Goal: Task Accomplishment & Management: Use online tool/utility

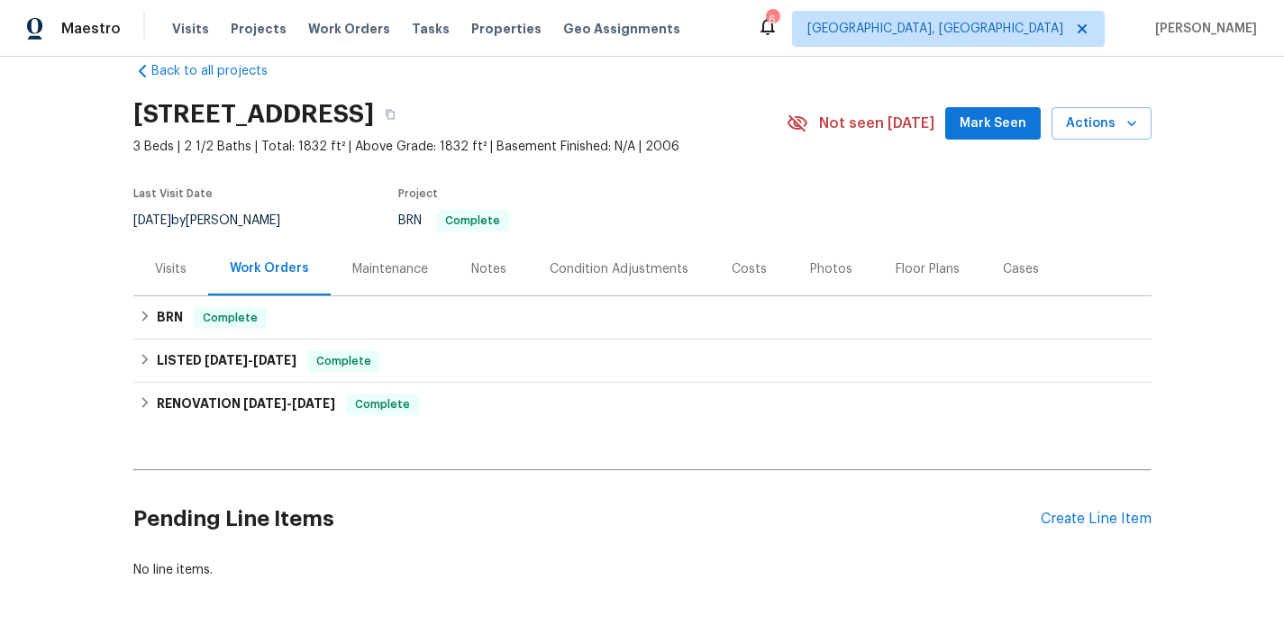
scroll to position [43, 0]
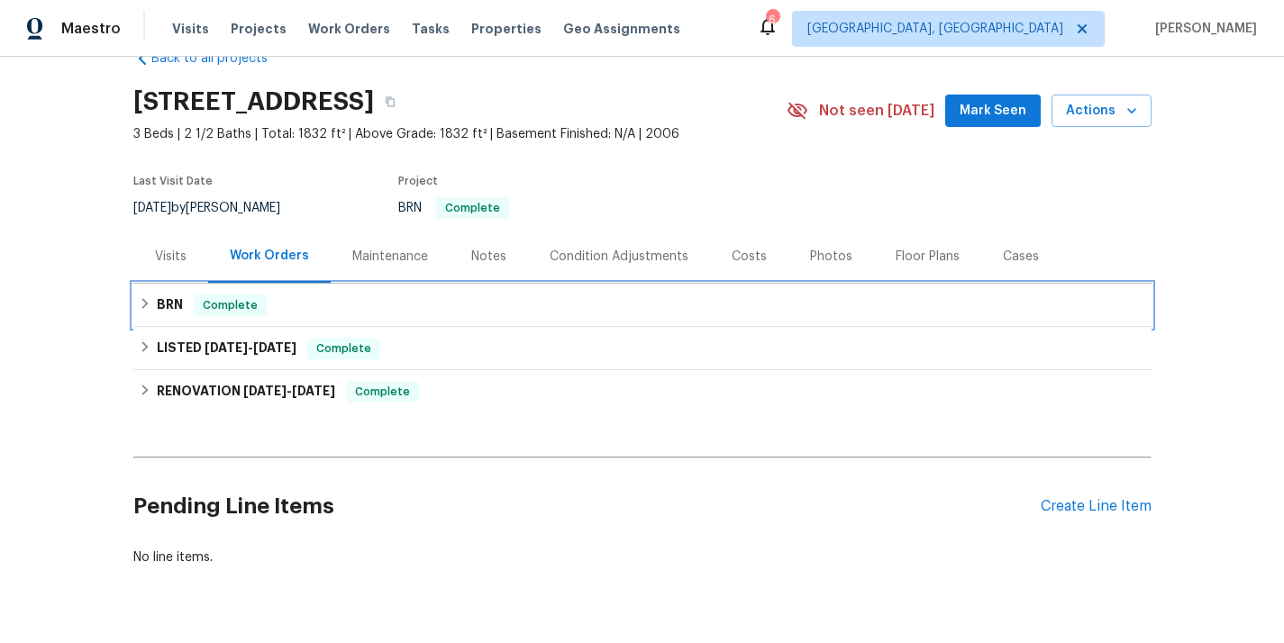
click at [327, 287] on div "BRN Complete" at bounding box center [642, 305] width 1018 height 43
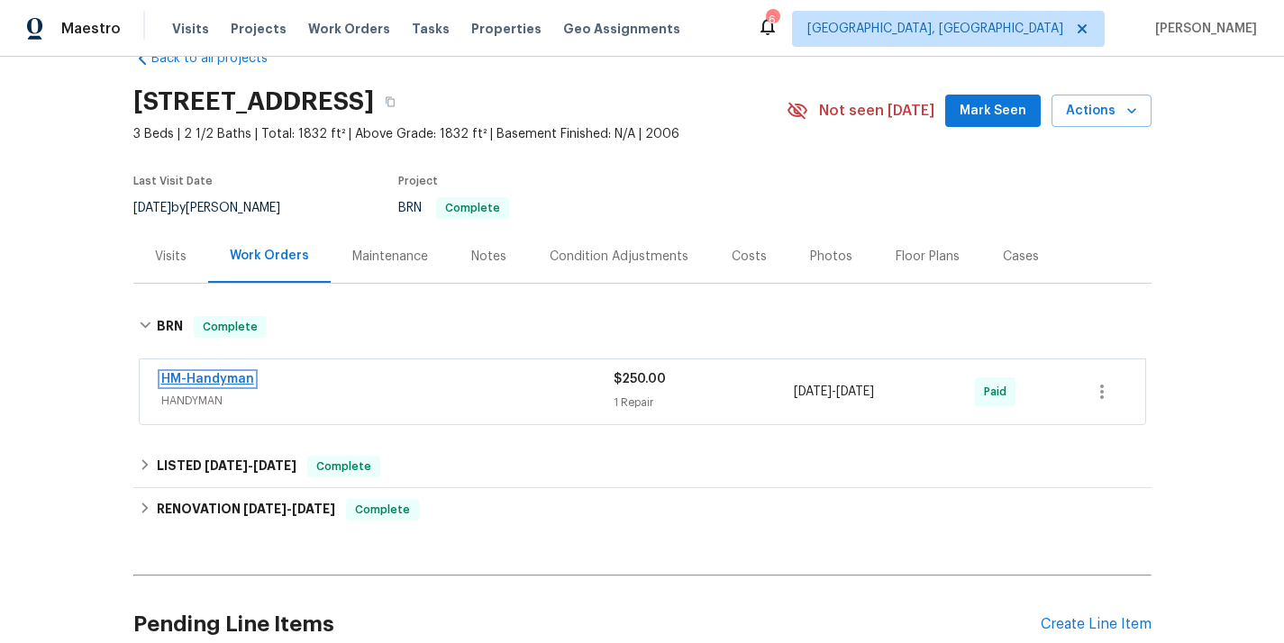
click at [216, 377] on link "HM-Handyman" at bounding box center [207, 379] width 93 height 13
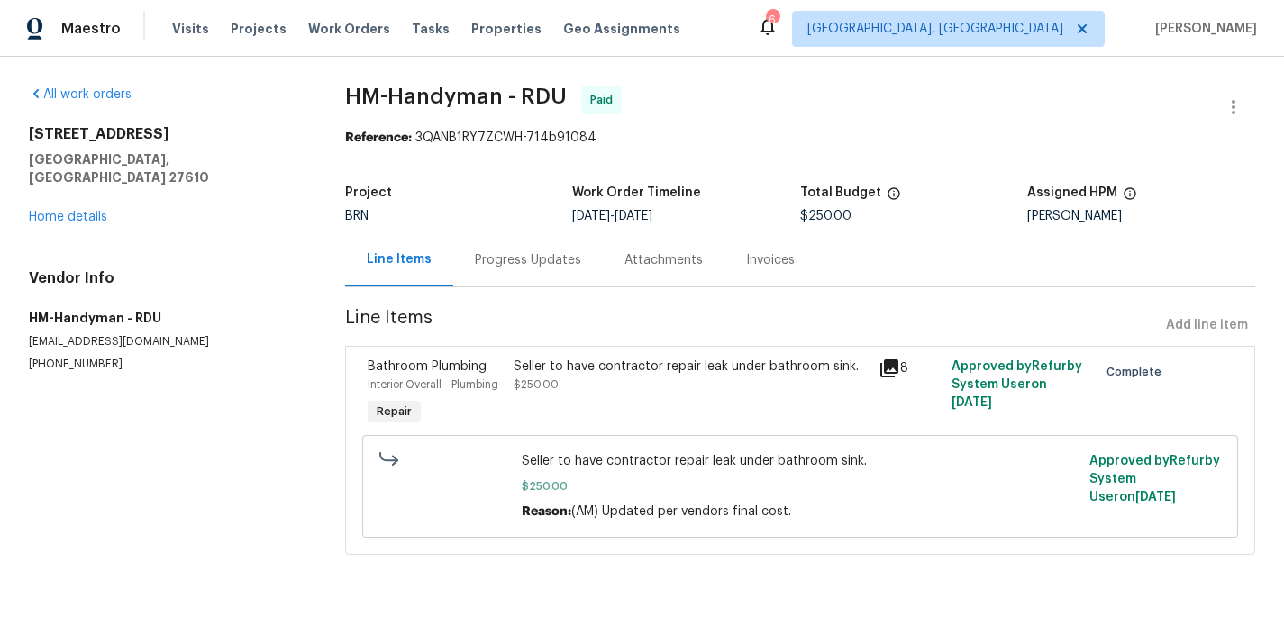
click at [512, 267] on div "Progress Updates" at bounding box center [528, 260] width 106 height 18
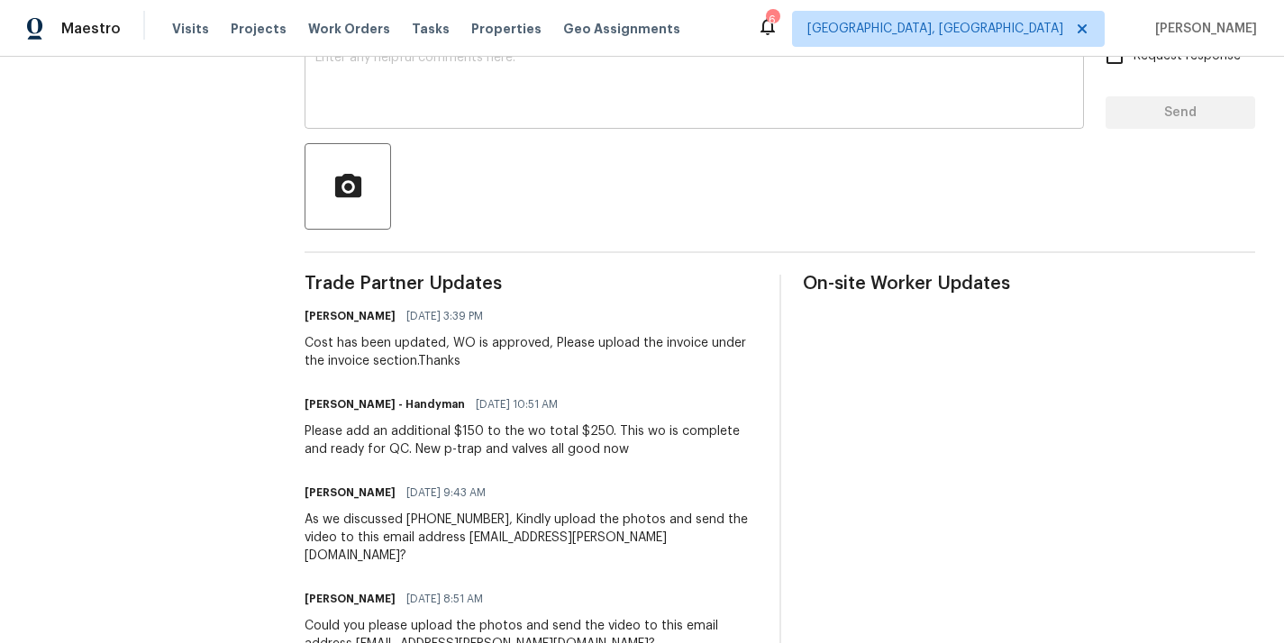
scroll to position [338, 0]
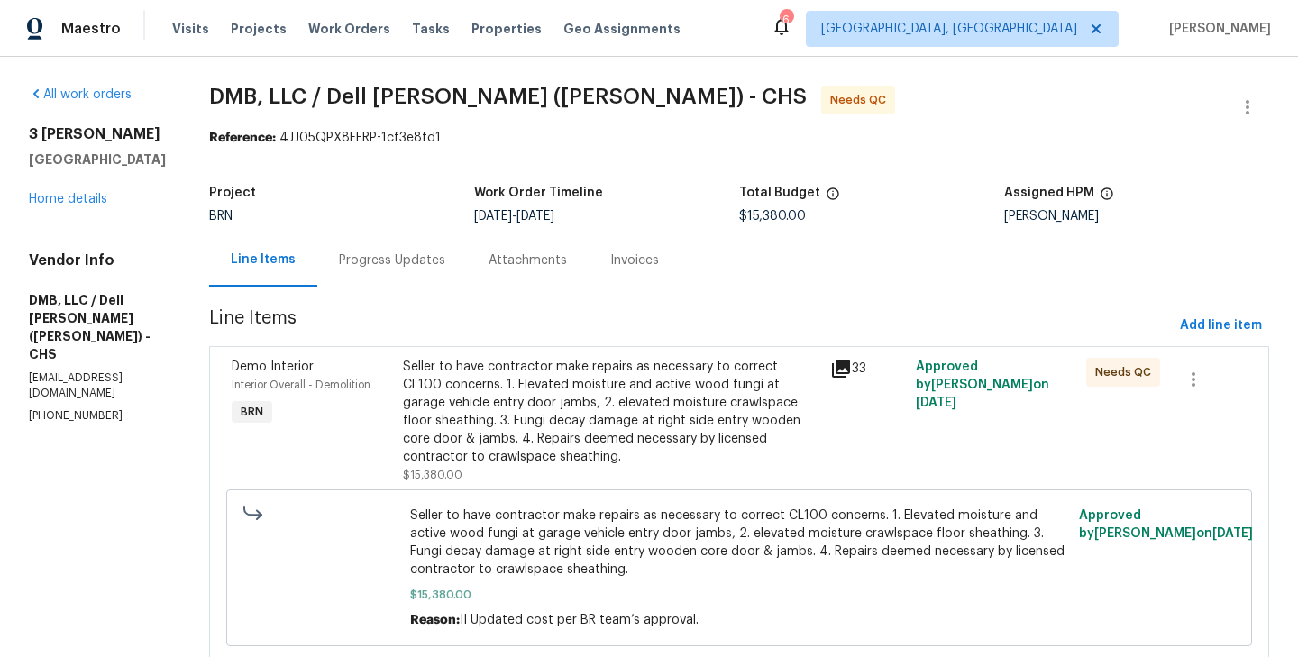
click at [397, 407] on div "Seller to have contractor make repairs as necessary to correct CL100 concerns. …" at bounding box center [610, 420] width 427 height 137
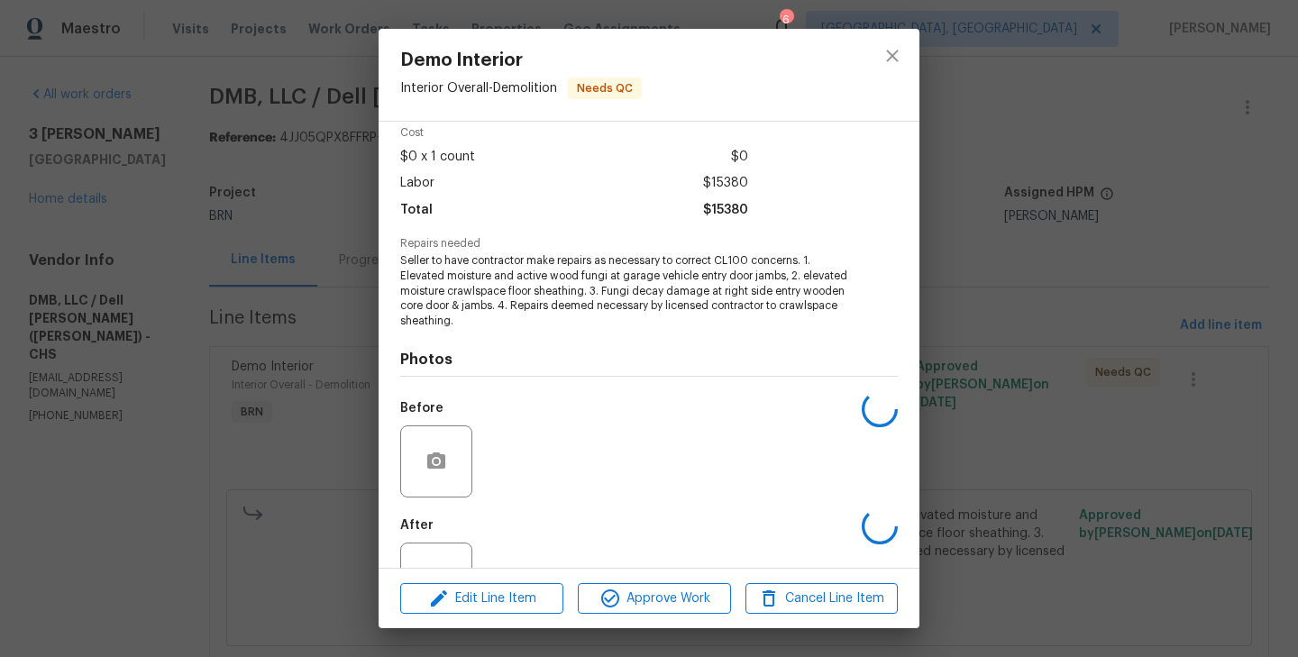
scroll to position [143, 0]
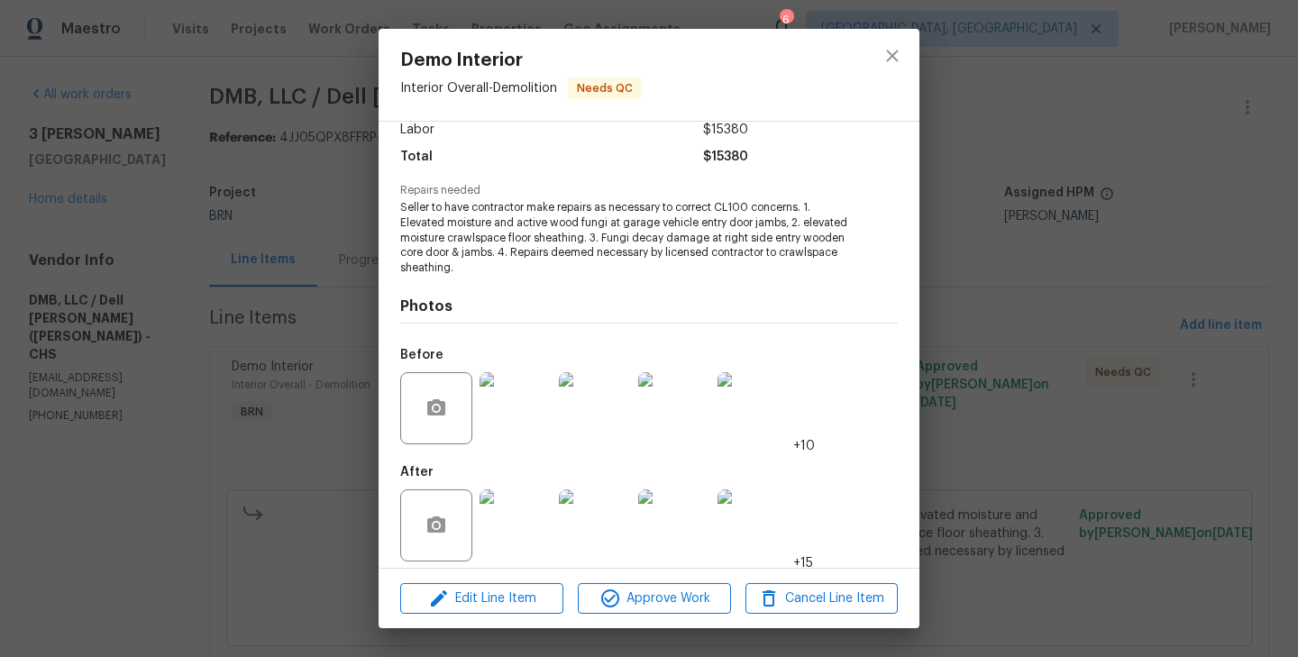
click at [527, 530] on img at bounding box center [515, 525] width 72 height 72
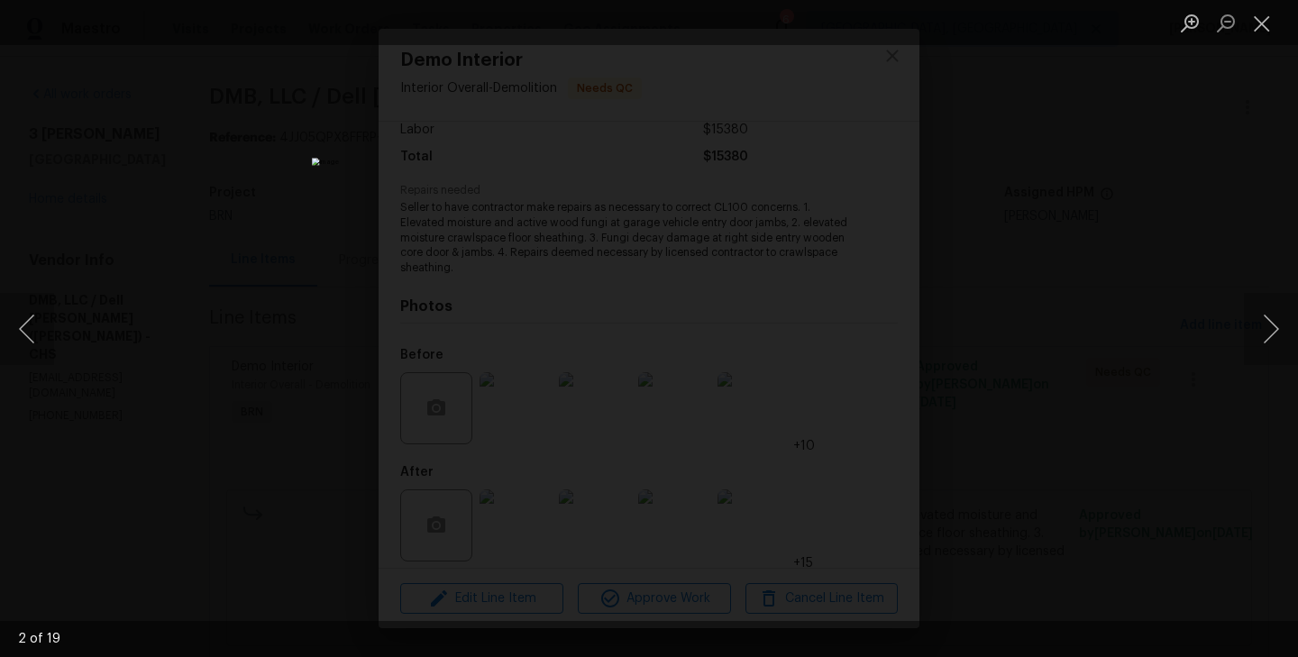
click at [271, 327] on div "Lightbox" at bounding box center [649, 328] width 1298 height 657
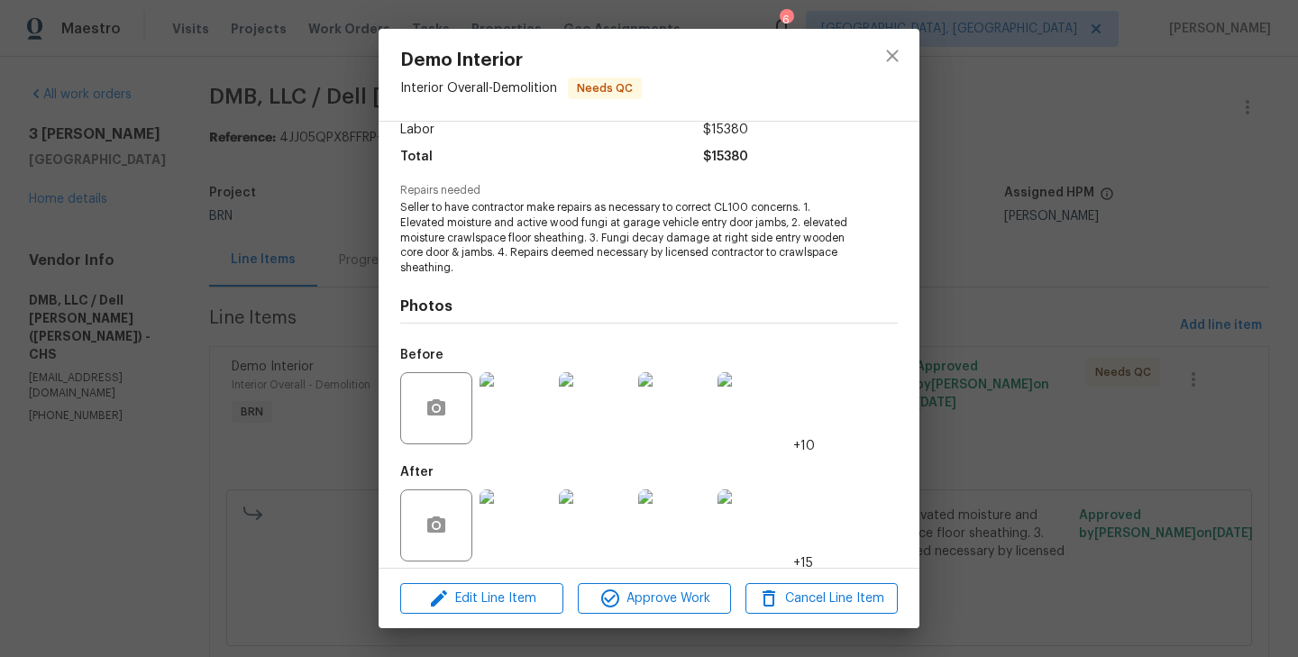
click at [397, 197] on div "Vendor DMB, LLC / Dell Bryson (Heise) Account Category BINSR Cost $0 x 1 count …" at bounding box center [648, 345] width 541 height 446
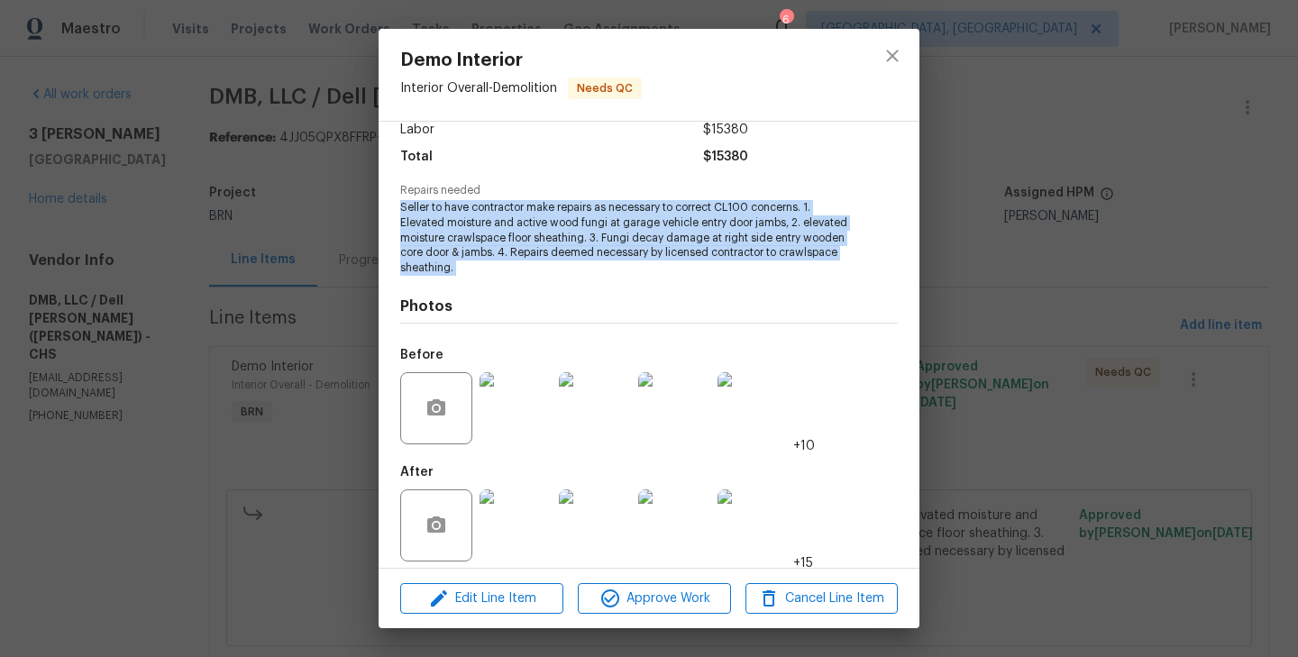
click at [523, 508] on img at bounding box center [515, 525] width 72 height 72
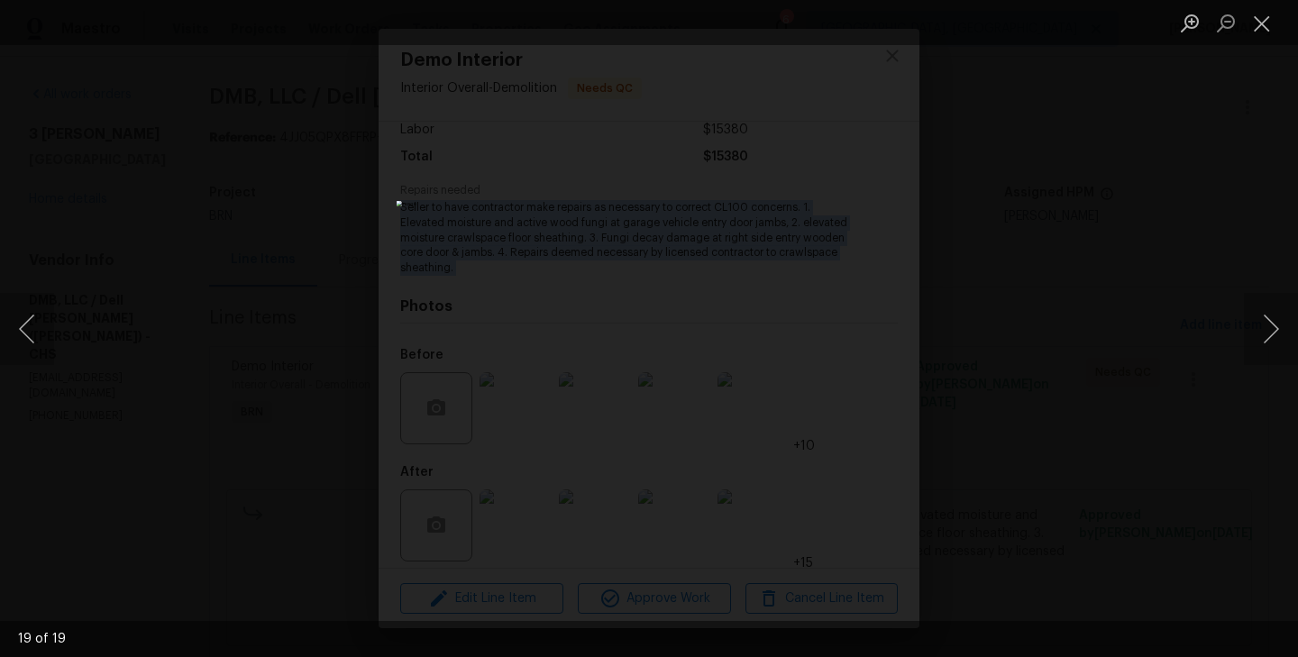
click at [260, 355] on div "Lightbox" at bounding box center [649, 328] width 1298 height 657
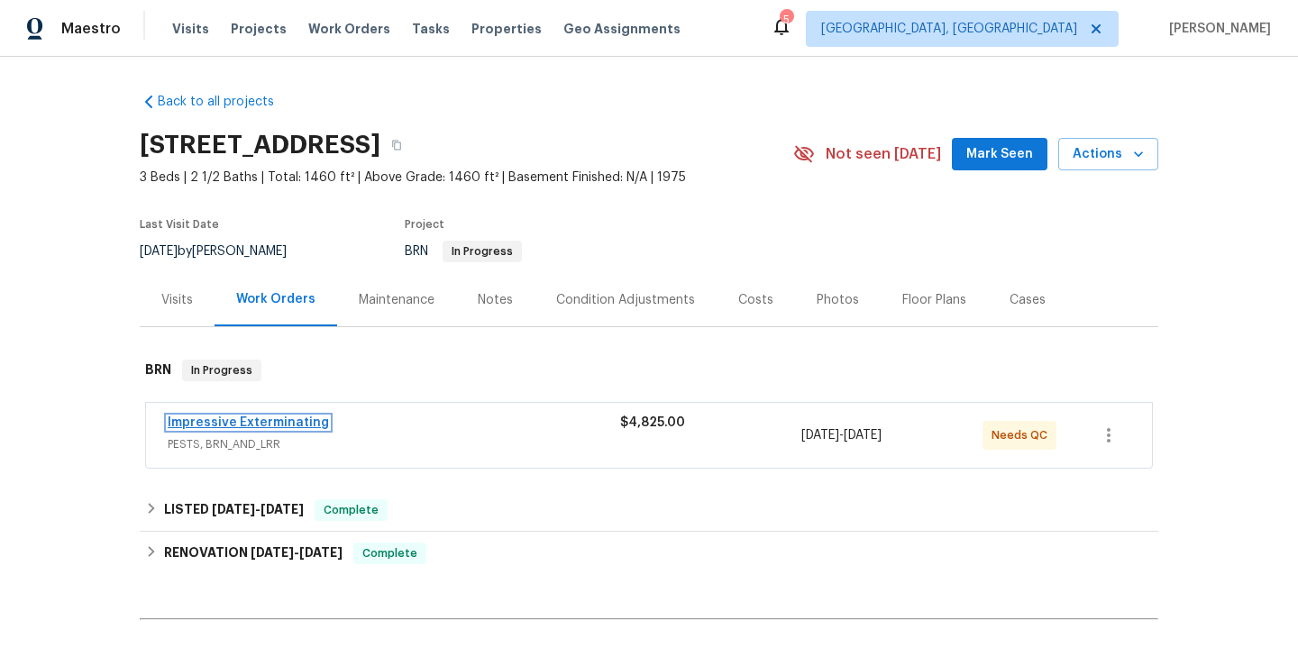
click at [230, 422] on link "Impressive Exterminating" at bounding box center [248, 422] width 161 height 13
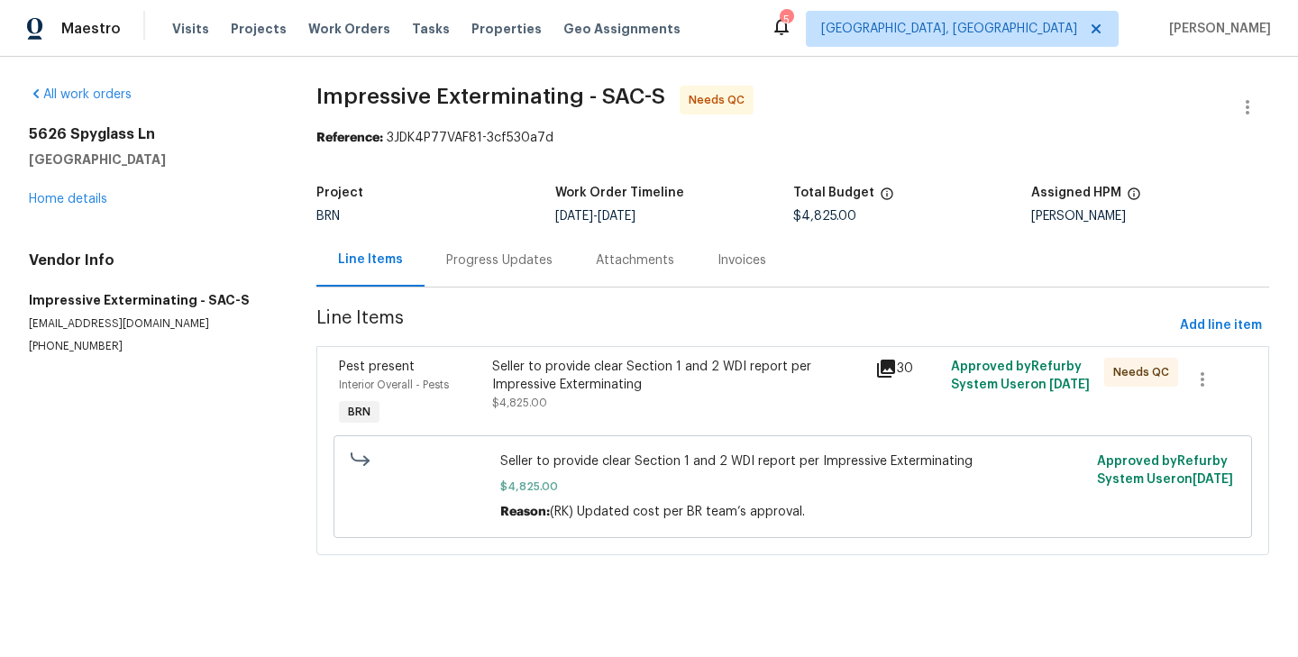
click at [519, 269] on div "Progress Updates" at bounding box center [499, 259] width 150 height 53
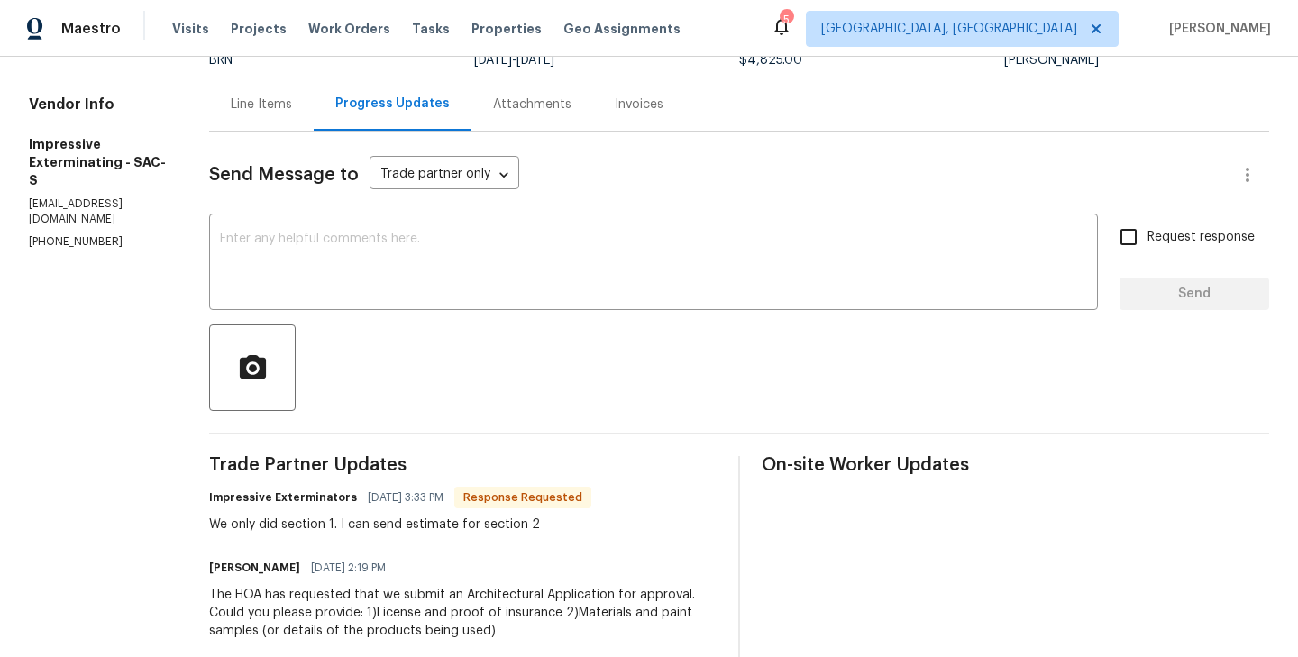
scroll to position [143, 0]
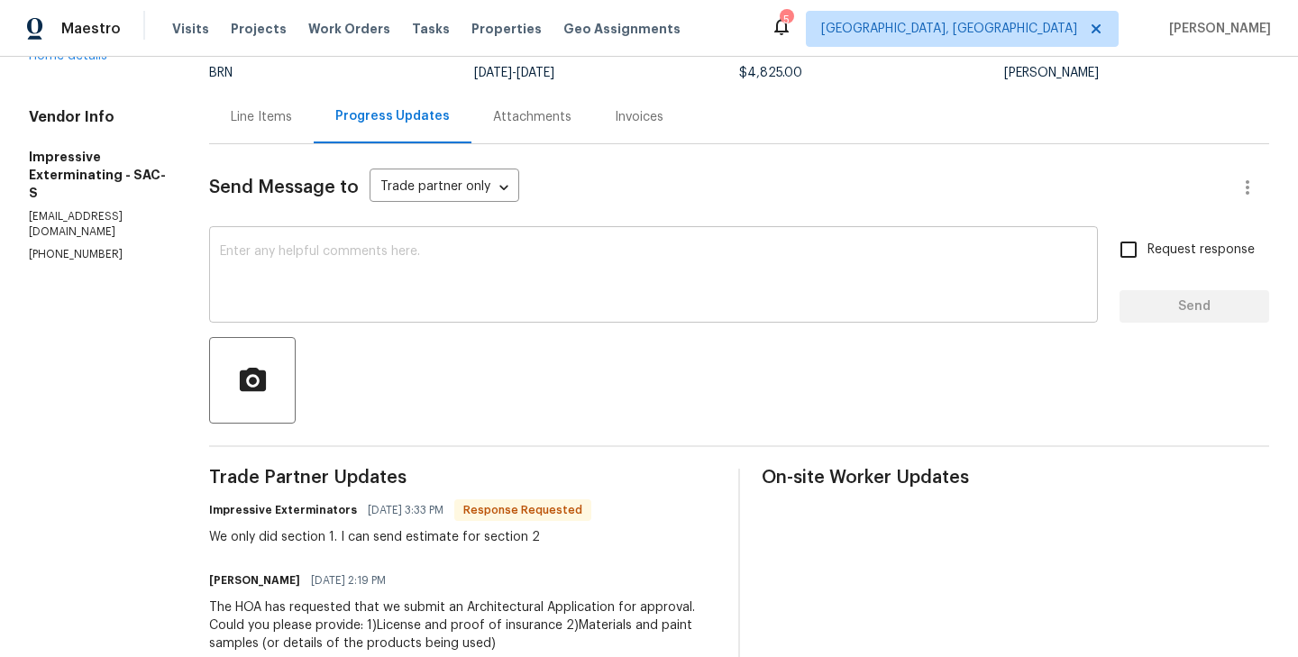
click at [291, 269] on textarea at bounding box center [653, 276] width 867 height 63
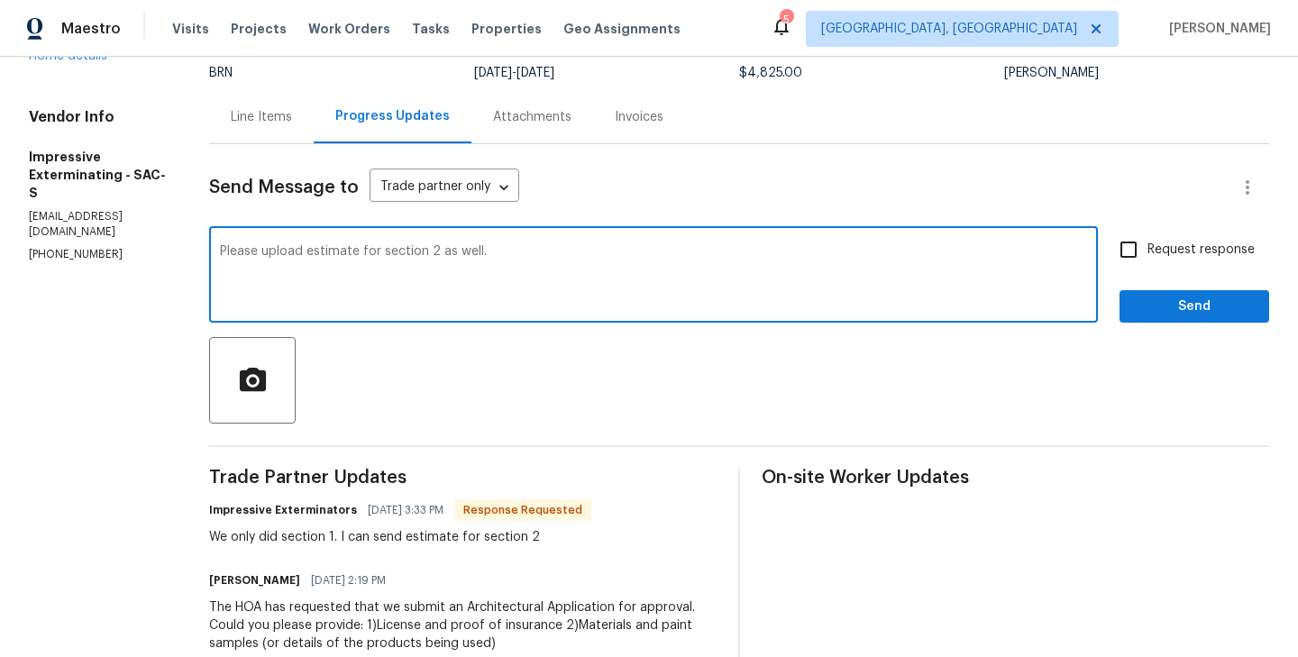
type textarea "Please upload estimate for section 2 as well."
click at [1156, 251] on span "Request response" at bounding box center [1200, 250] width 107 height 19
click at [1147, 251] on input "Request response" at bounding box center [1128, 250] width 38 height 38
checkbox input "true"
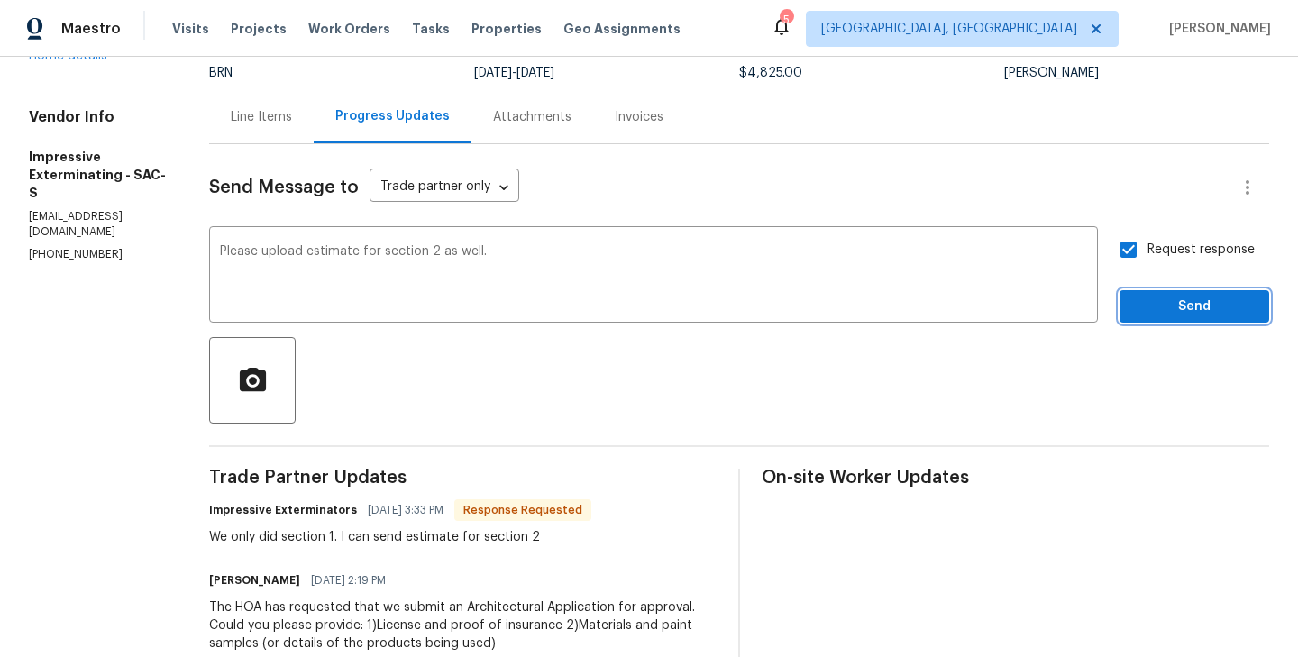
click at [1187, 302] on span "Send" at bounding box center [1194, 307] width 121 height 23
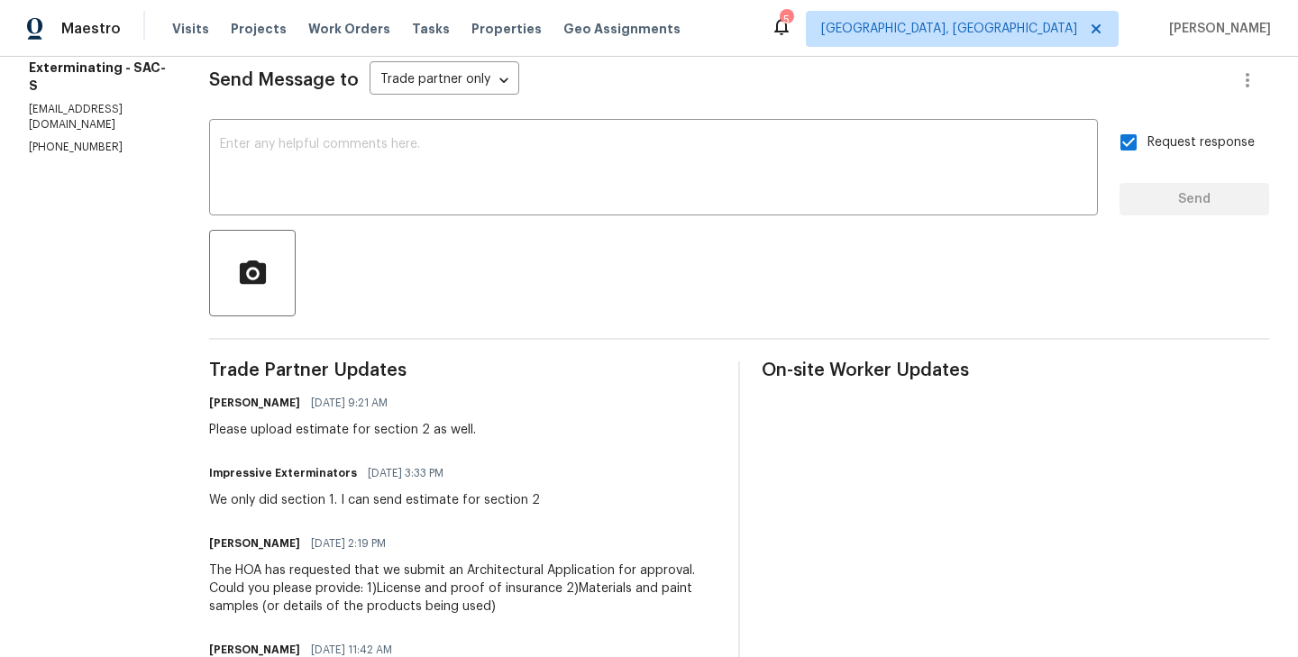
scroll to position [187, 0]
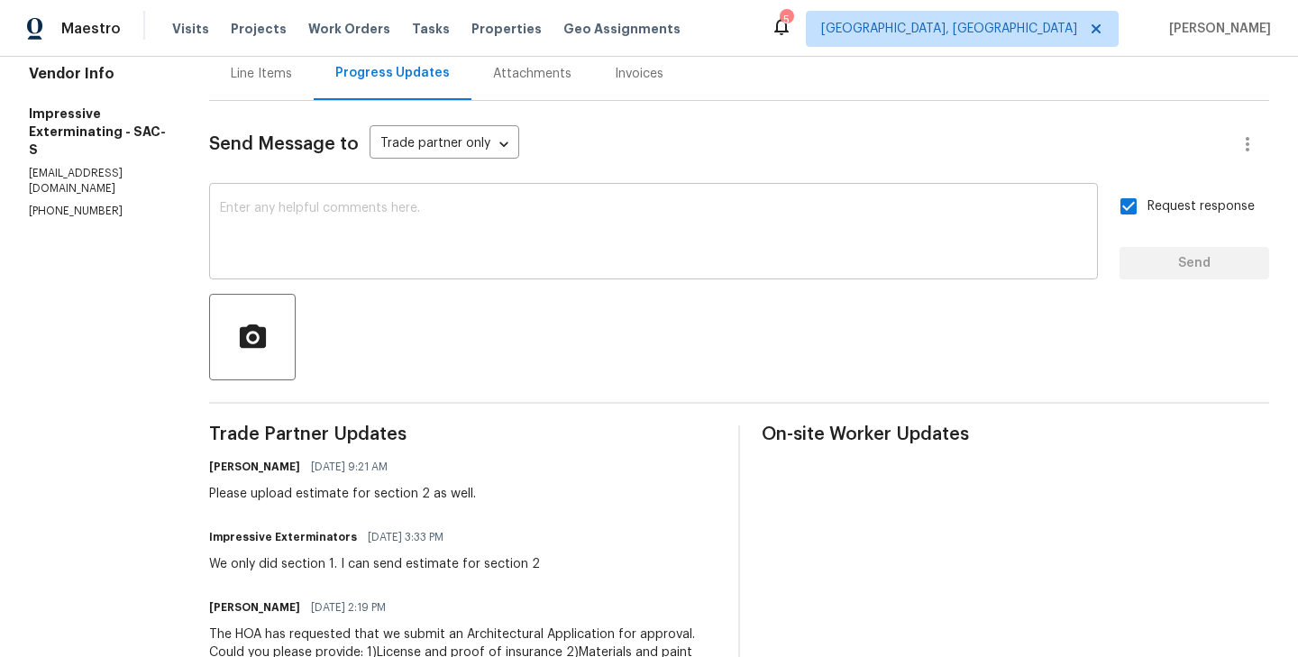
click at [291, 219] on textarea at bounding box center [653, 233] width 867 height 63
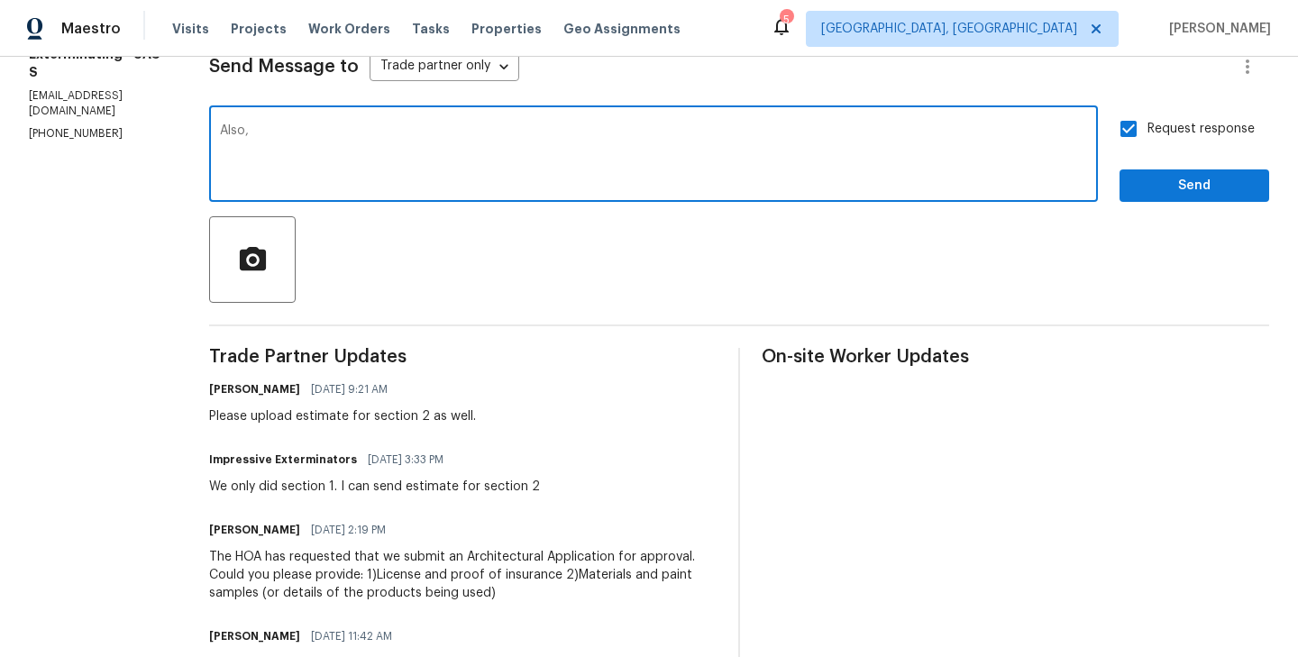
scroll to position [265, 0]
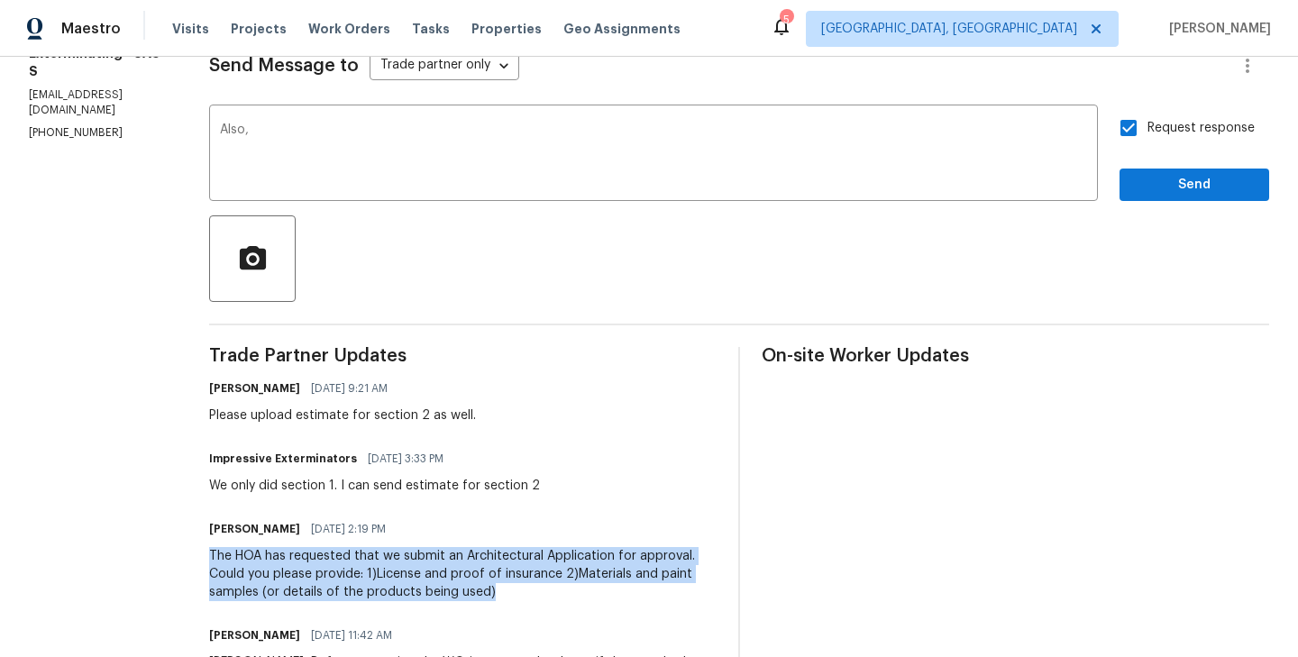
drag, startPoint x: 220, startPoint y: 555, endPoint x: 515, endPoint y: 585, distance: 296.2
copy div "The HOA has requested that we submit an Architectural Application for approval.…"
click at [304, 137] on textarea "Also," at bounding box center [653, 154] width 867 height 63
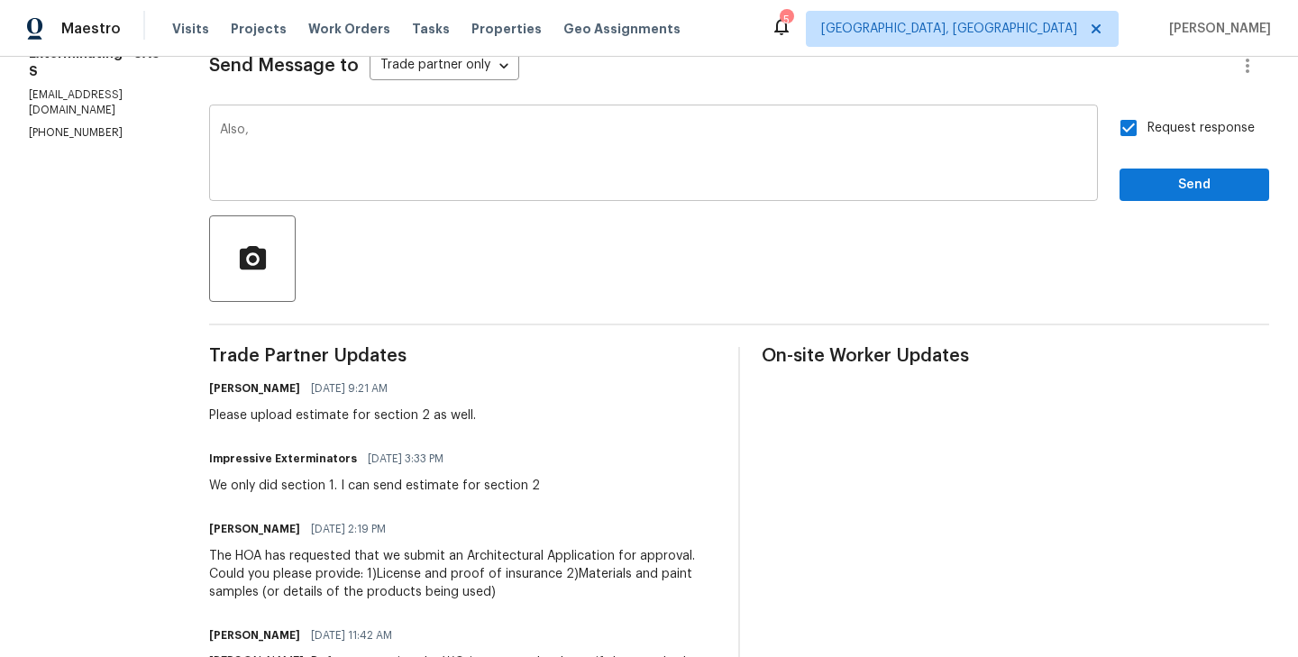
paste textarea "The HOA has requested that we submit an Architectural Application for approval.…"
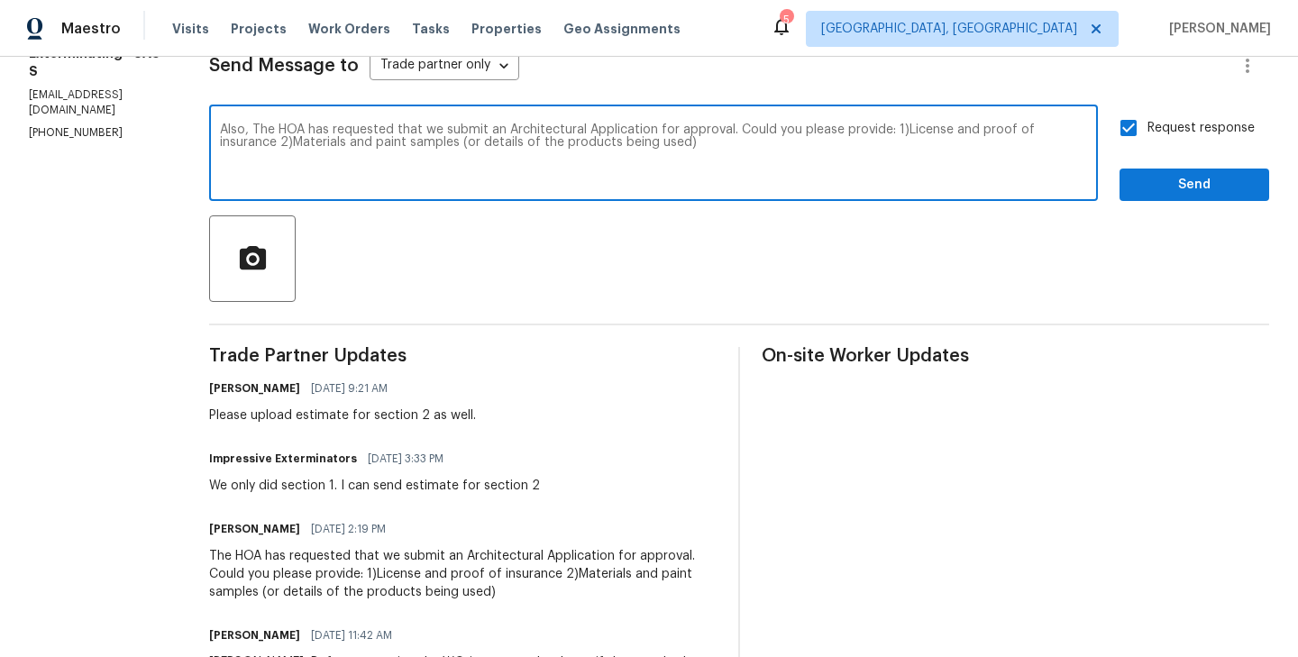
type textarea "Also, The HOA has requested that we submit an Architectural Application for app…"
click at [1171, 184] on span "Send" at bounding box center [1194, 185] width 121 height 23
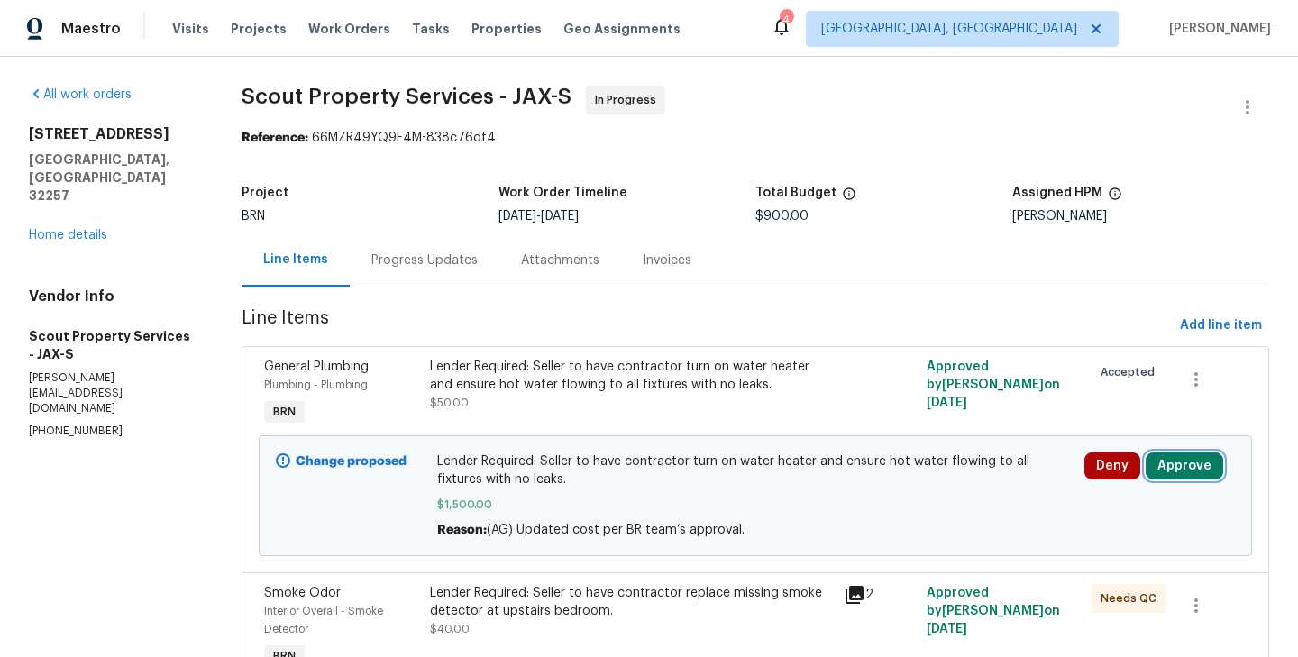
click at [1188, 479] on button "Approve" at bounding box center [1183, 465] width 77 height 27
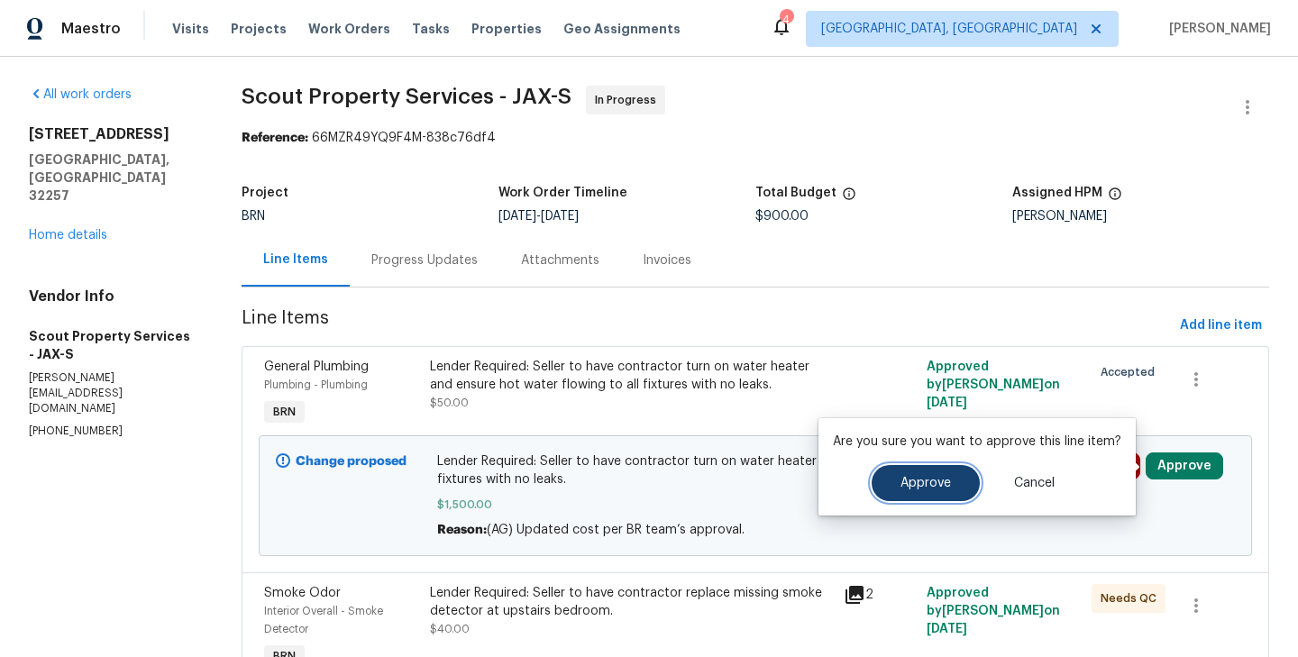
click at [904, 470] on button "Approve" at bounding box center [925, 483] width 108 height 36
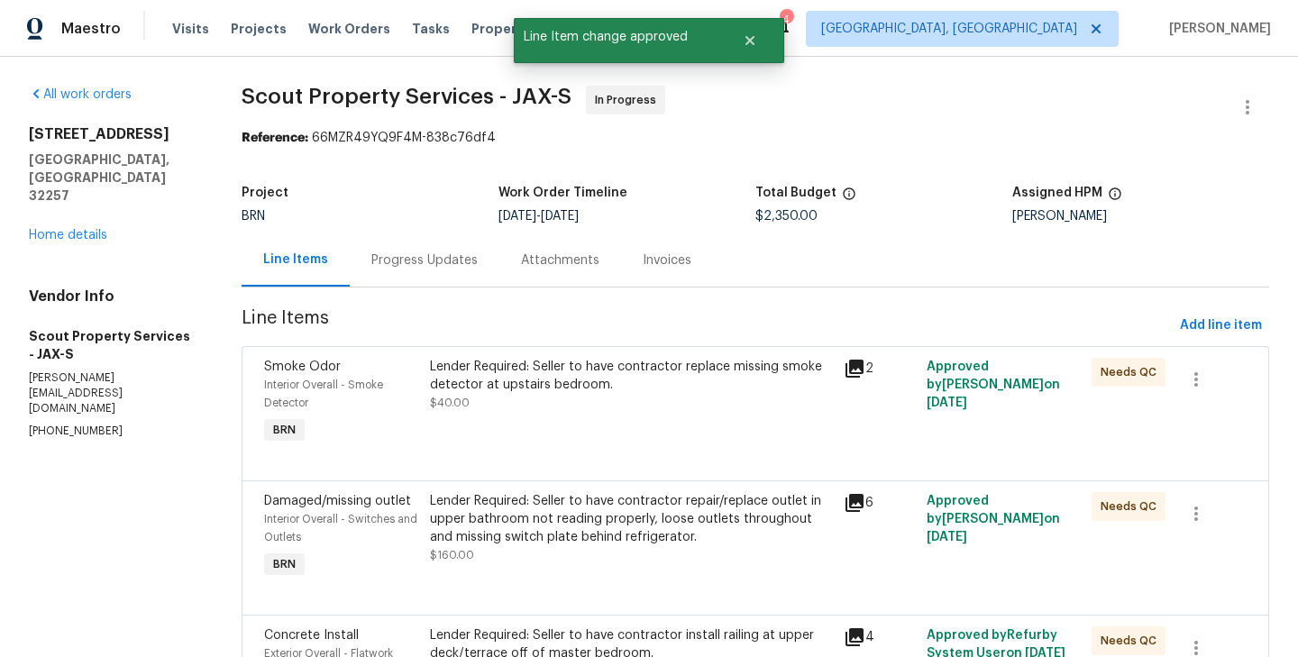
click at [424, 262] on div "Progress Updates" at bounding box center [424, 260] width 106 height 18
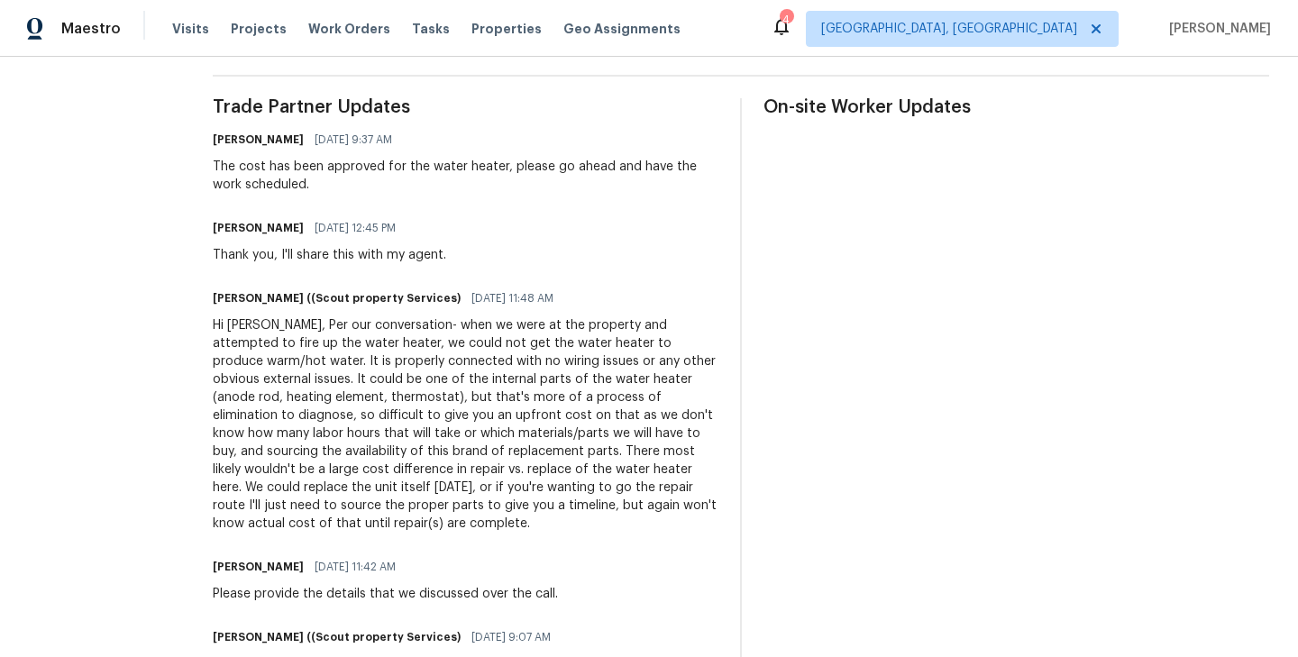
scroll to position [518, 0]
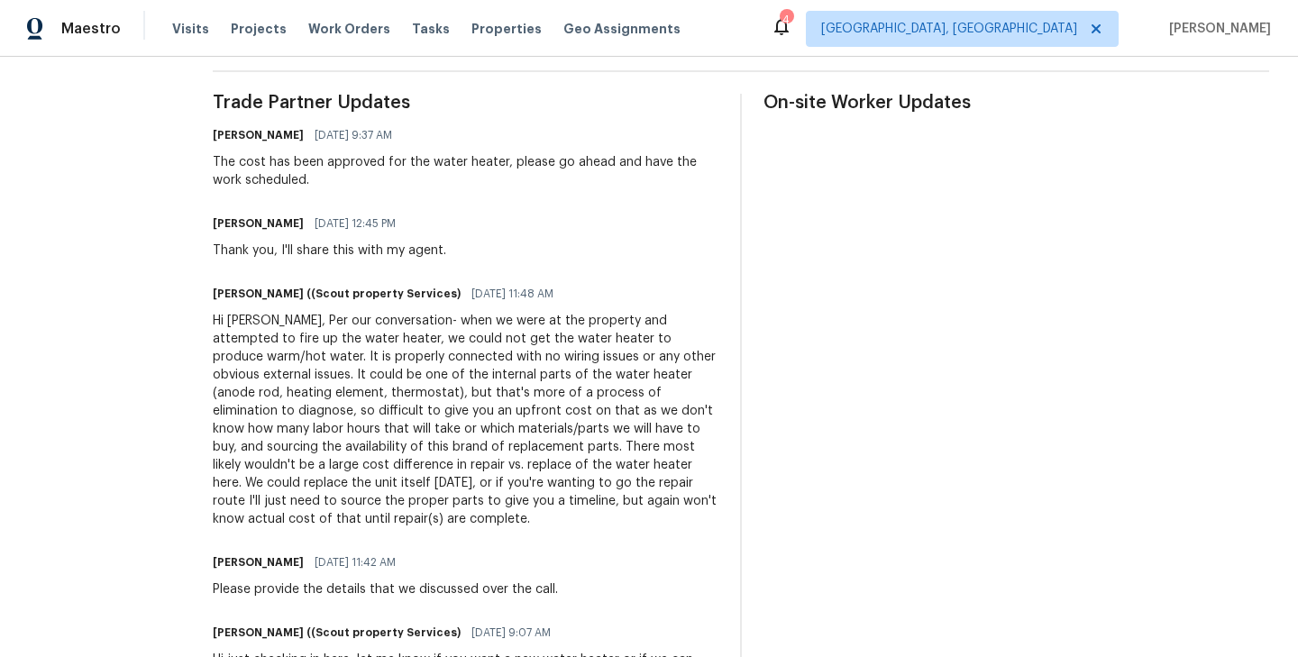
click at [479, 475] on div "Hi Ajay, Per our conversation- when we were at the property and attempted to fi…" at bounding box center [466, 420] width 506 height 216
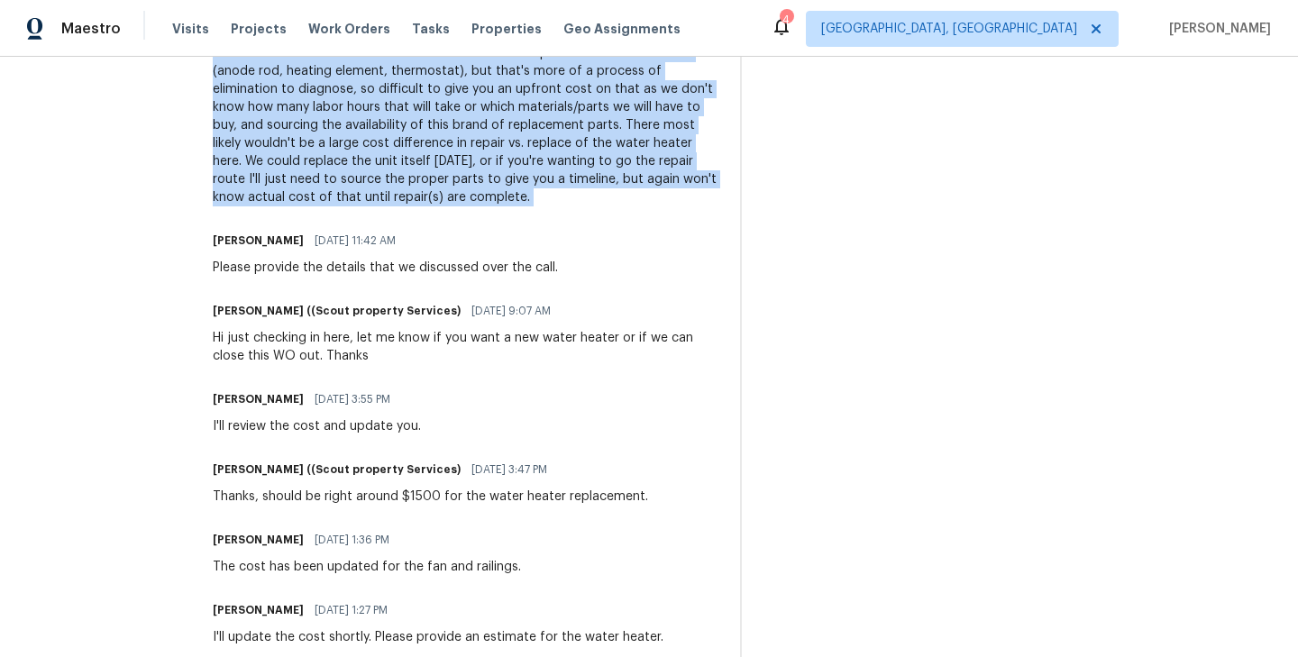
scroll to position [838, 0]
click at [469, 489] on div "Thanks, should be right around $1500 for the water heater replacement." at bounding box center [430, 498] width 435 height 18
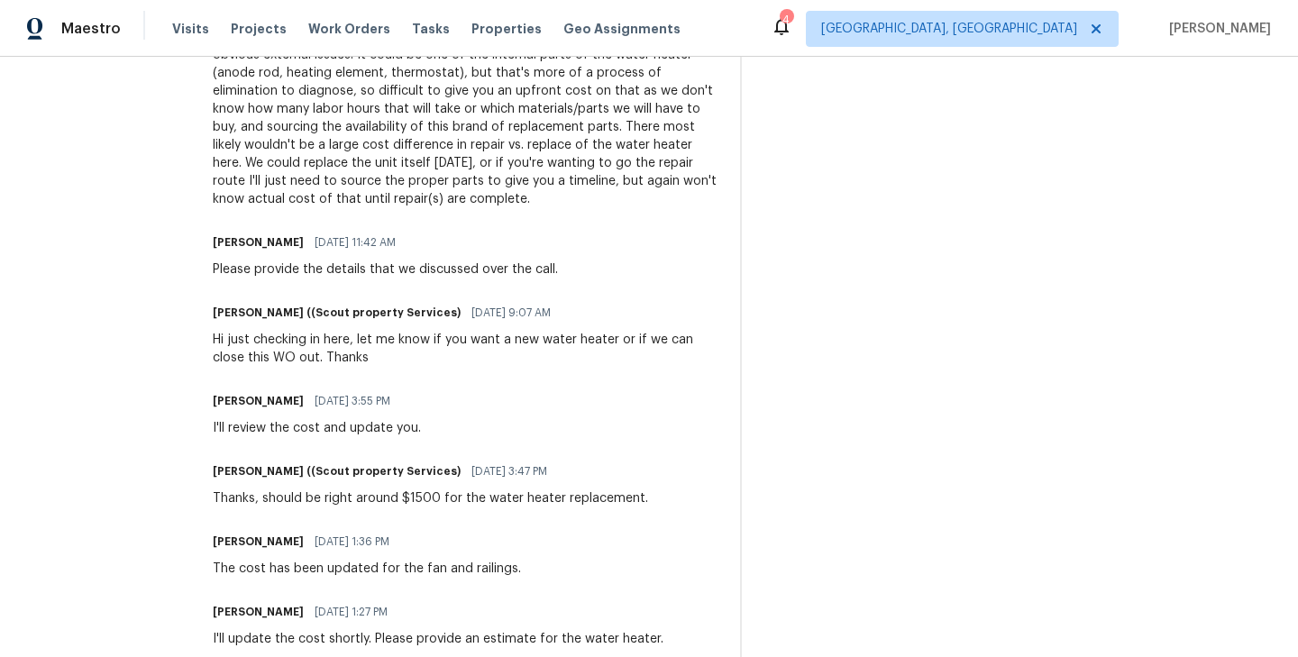
click at [469, 489] on div "Thanks, should be right around $1500 for the water heater replacement." at bounding box center [430, 498] width 435 height 18
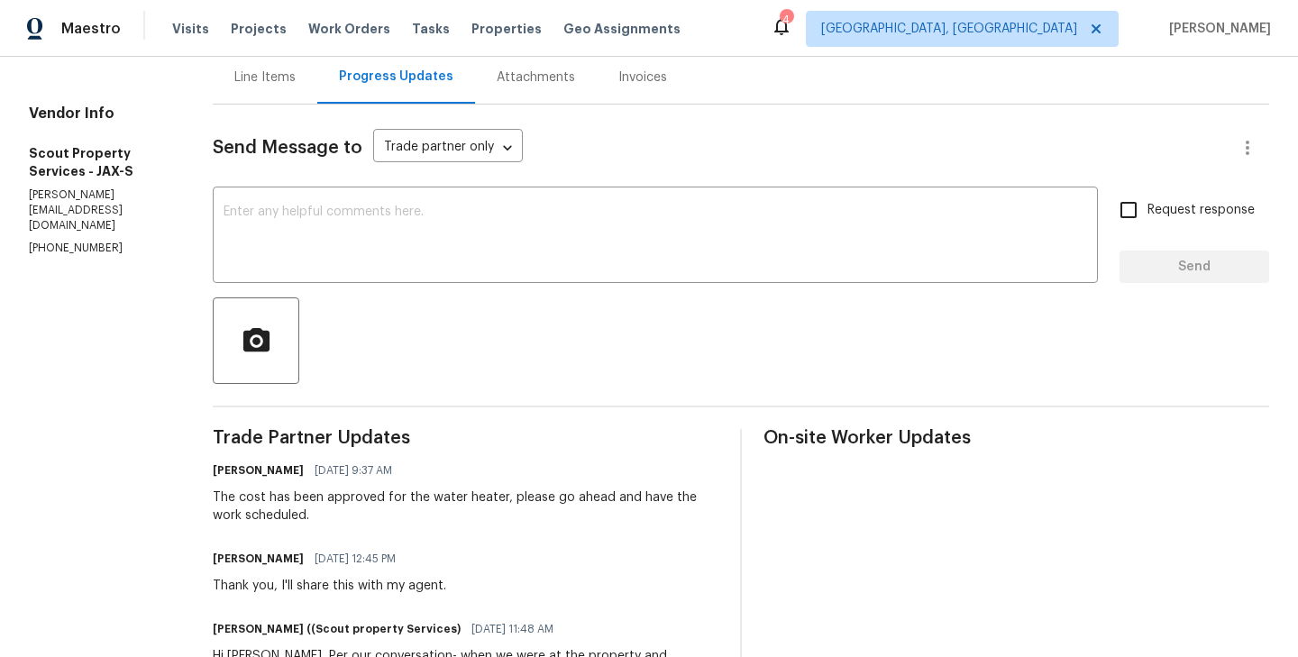
scroll to position [0, 0]
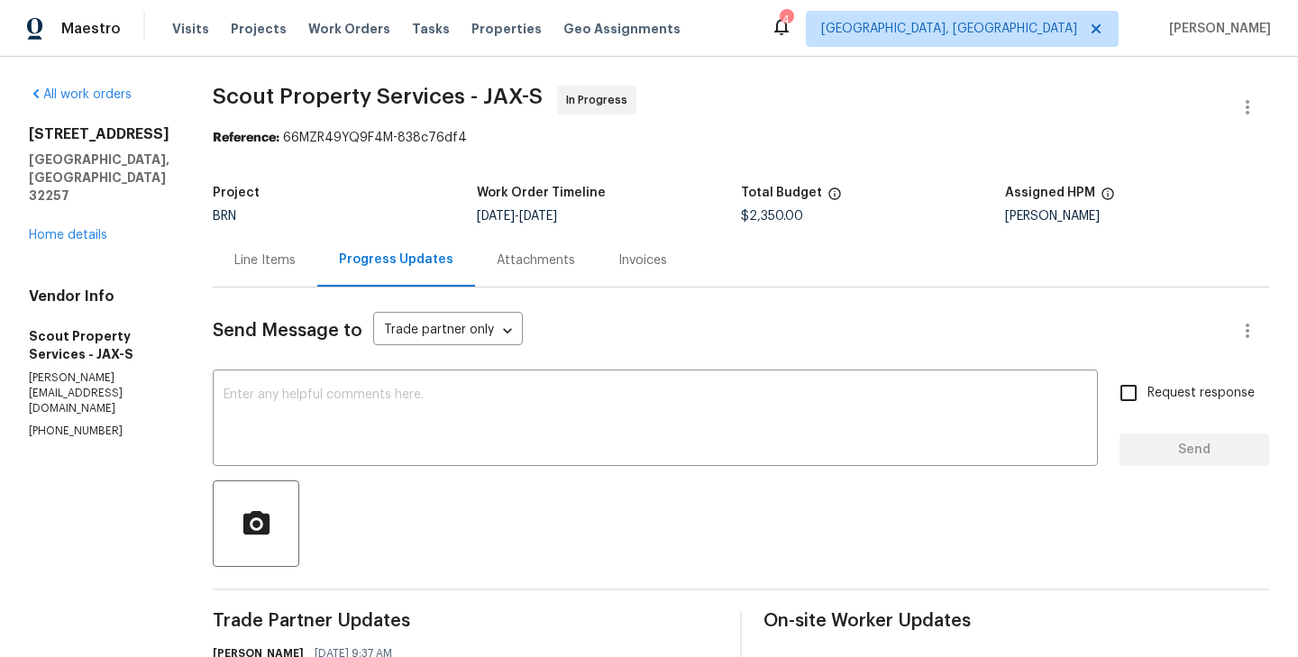
click at [213, 246] on div "Line Items" at bounding box center [265, 259] width 105 height 53
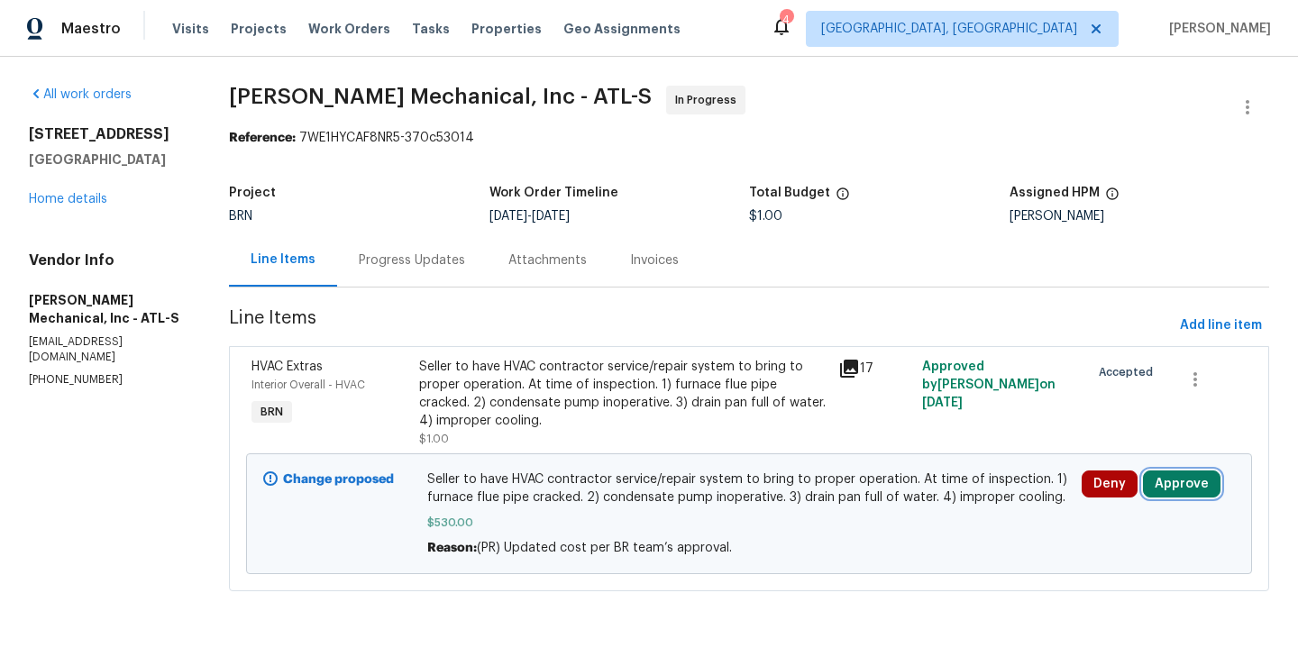
click at [1179, 497] on button "Approve" at bounding box center [1181, 483] width 77 height 27
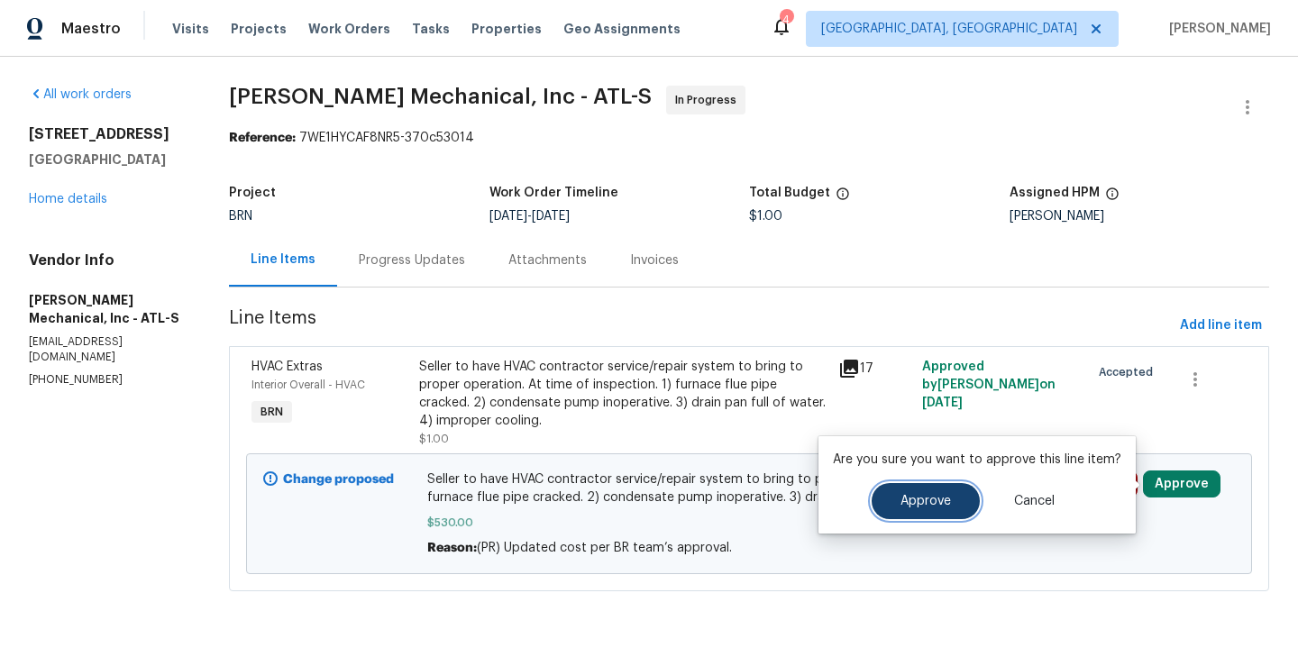
click at [942, 499] on span "Approve" at bounding box center [925, 502] width 50 height 14
